Goal: Information Seeking & Learning: Learn about a topic

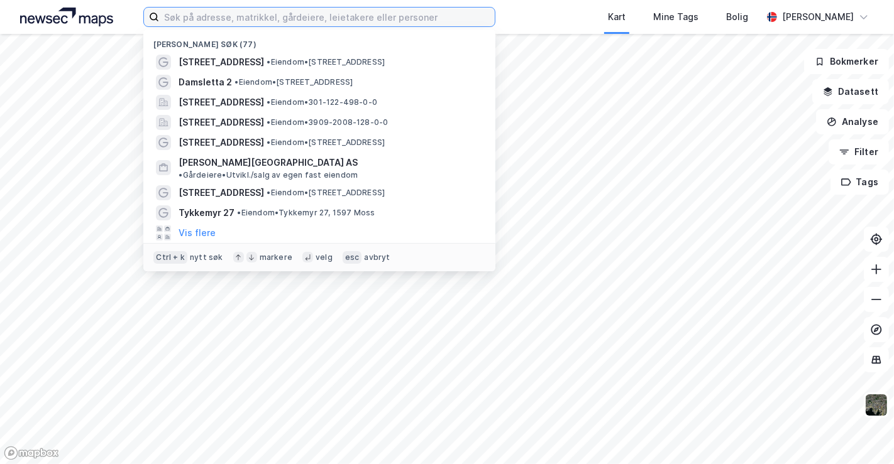
click at [236, 11] on input at bounding box center [327, 17] width 336 height 19
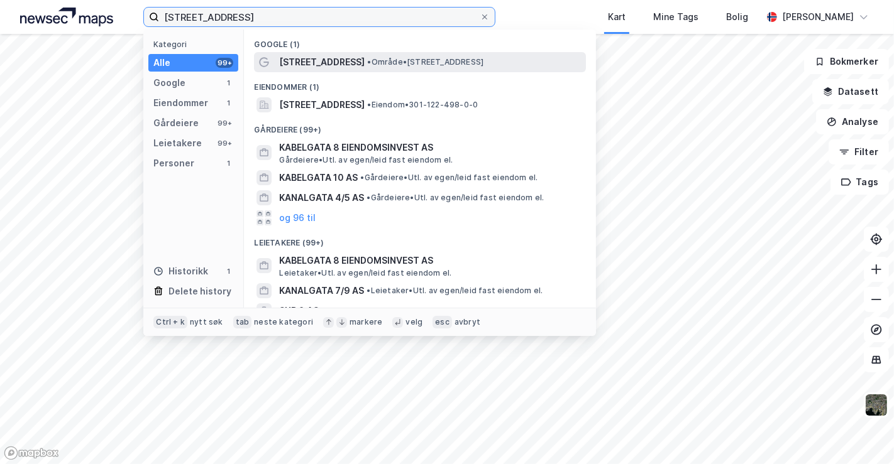
type input "[STREET_ADDRESS]"
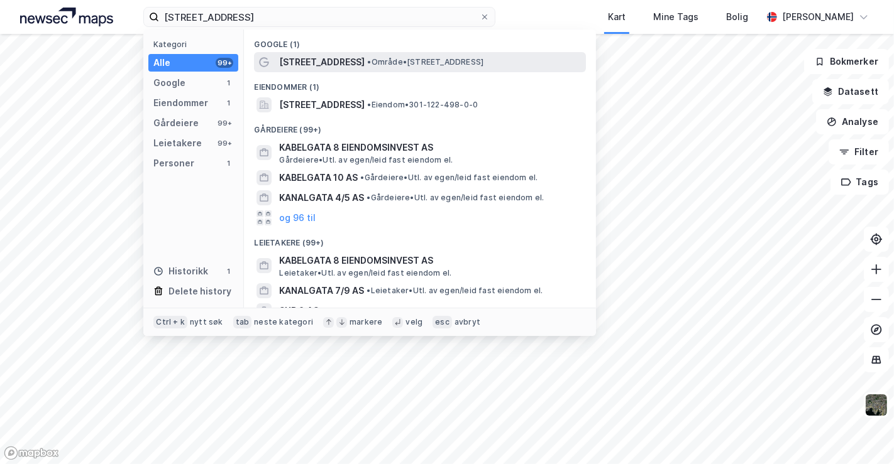
click at [312, 57] on span "[STREET_ADDRESS]" at bounding box center [321, 62] width 85 height 15
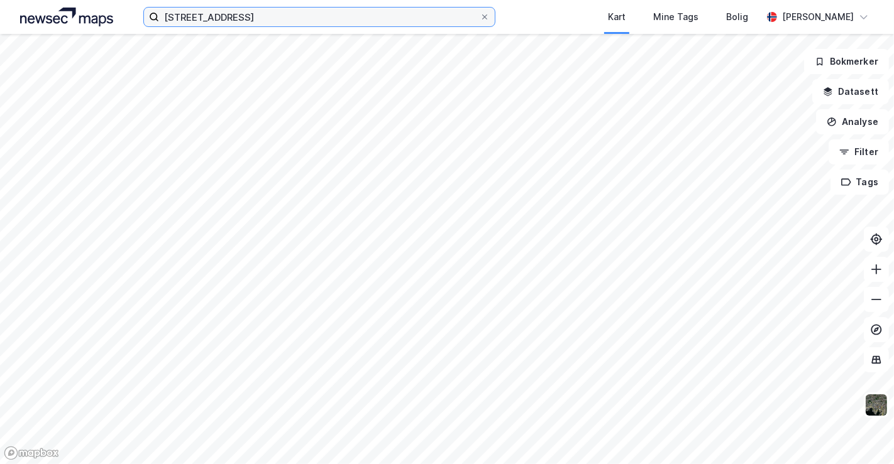
click at [261, 15] on input "[STREET_ADDRESS]" at bounding box center [319, 17] width 321 height 19
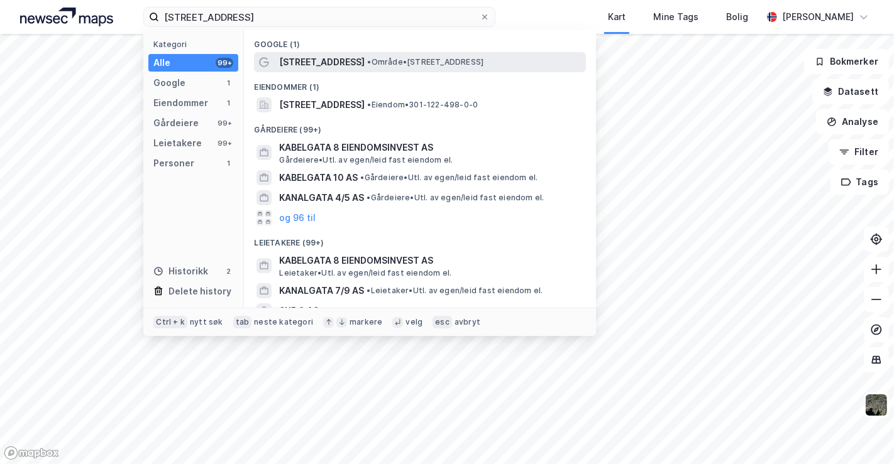
click at [317, 63] on span "[STREET_ADDRESS]" at bounding box center [321, 62] width 85 height 15
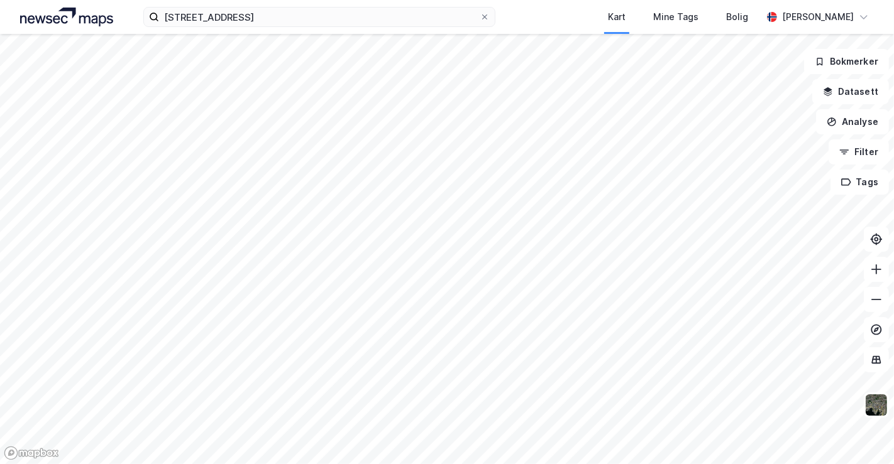
click at [544, 20] on div "[STREET_ADDRESS] Kart Mine Tags Bolig [PERSON_NAME]" at bounding box center [447, 17] width 894 height 34
click at [628, 400] on img at bounding box center [876, 405] width 24 height 24
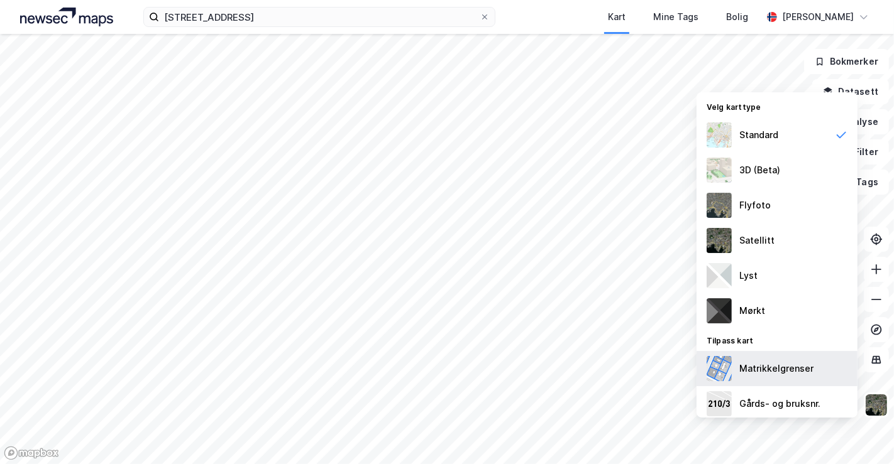
scroll to position [77, 0]
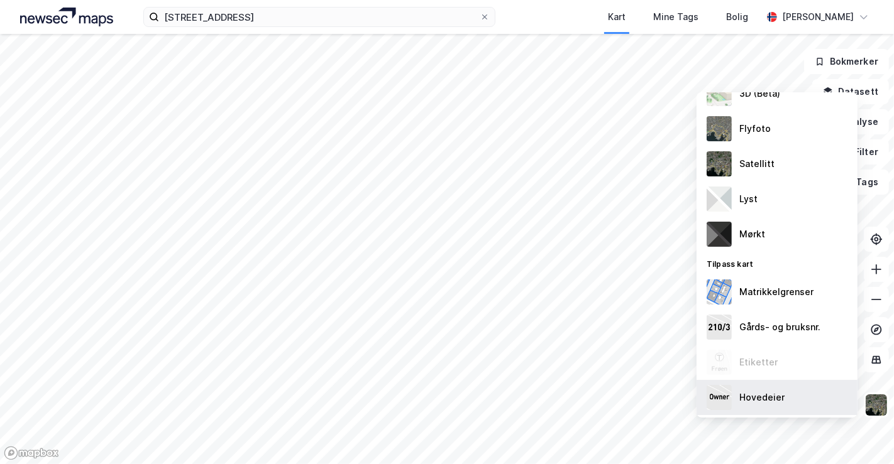
click at [628, 400] on div "Hovedeier" at bounding box center [761, 397] width 45 height 15
